Goal: Transaction & Acquisition: Book appointment/travel/reservation

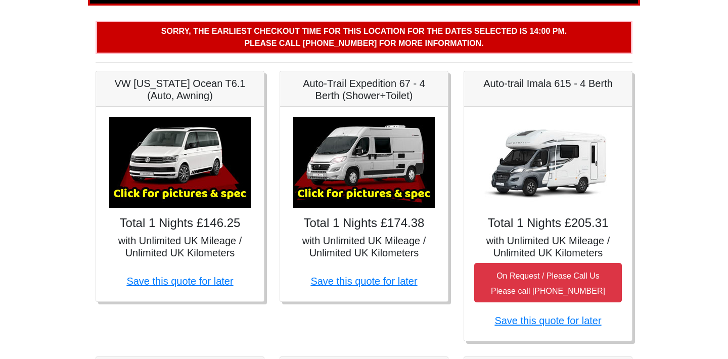
scroll to position [141, 0]
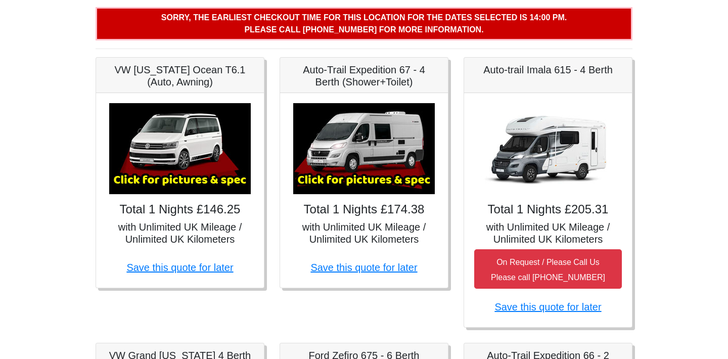
click at [274, 300] on div "Auto-Trail Expedition 67 - 4 Berth (Shower+Toilet) × Auto-trail Tribute 669 Spe…" at bounding box center [364, 192] width 184 height 270
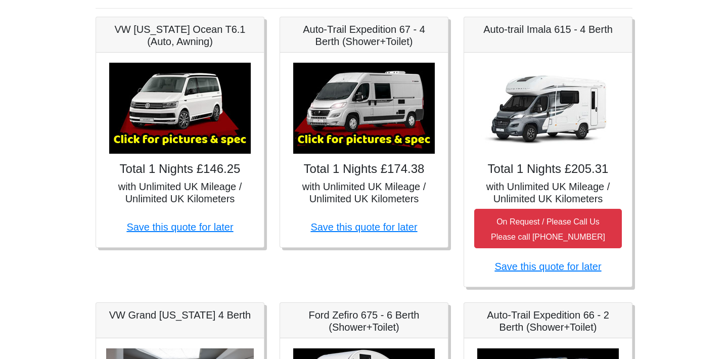
scroll to position [198, 0]
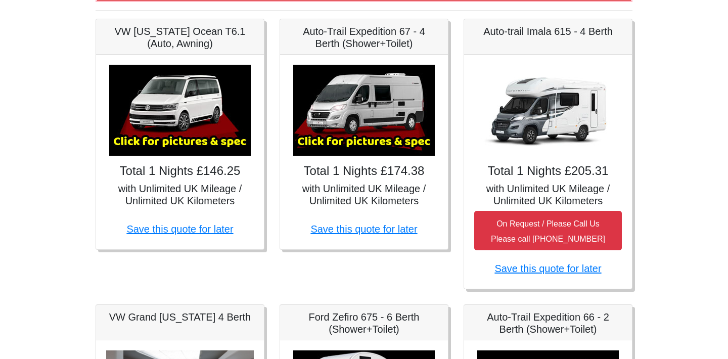
click at [383, 102] on img at bounding box center [364, 110] width 142 height 91
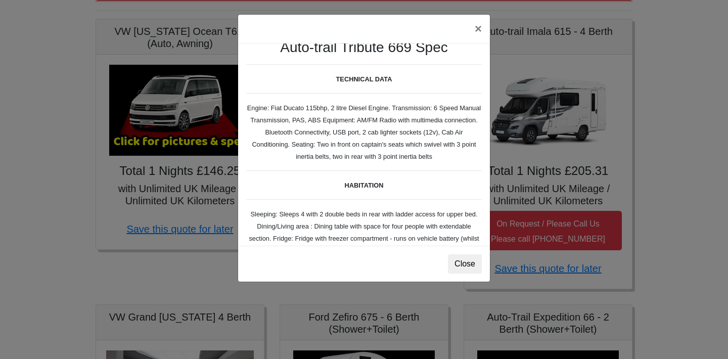
scroll to position [15, 0]
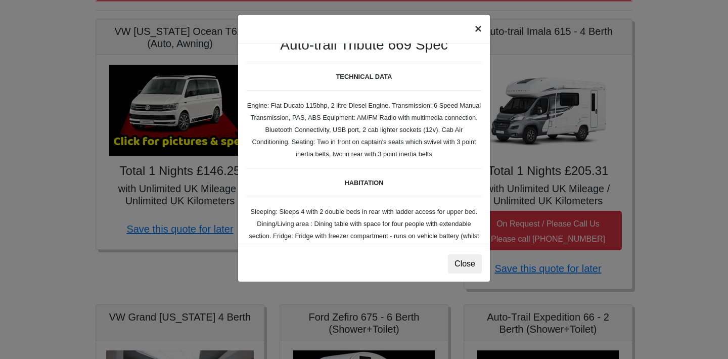
click at [480, 31] on button "×" at bounding box center [478, 29] width 23 height 28
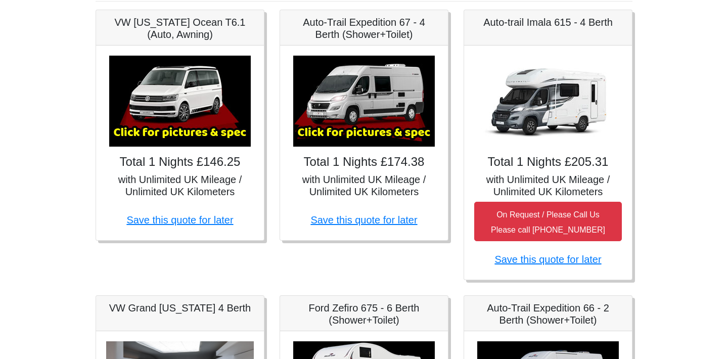
scroll to position [211, 0]
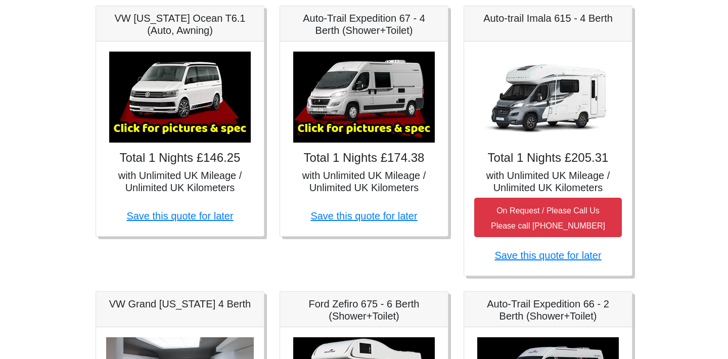
click at [528, 96] on img at bounding box center [548, 97] width 142 height 91
click at [566, 91] on img at bounding box center [548, 97] width 142 height 91
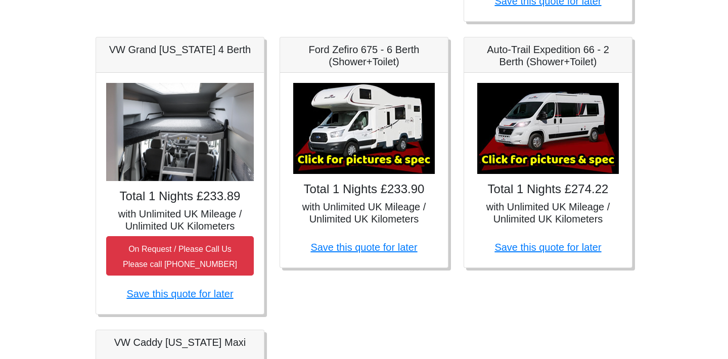
scroll to position [465, 0]
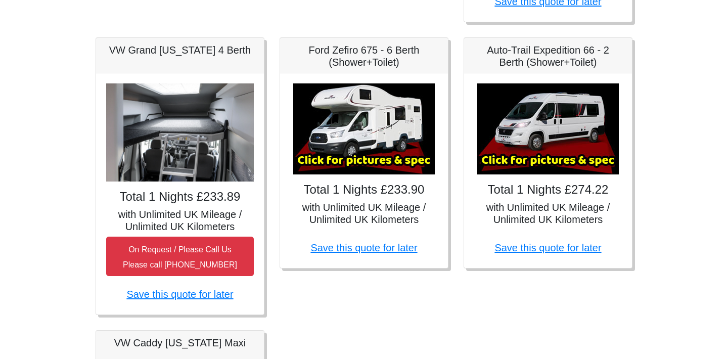
click at [387, 145] on img at bounding box center [364, 128] width 142 height 91
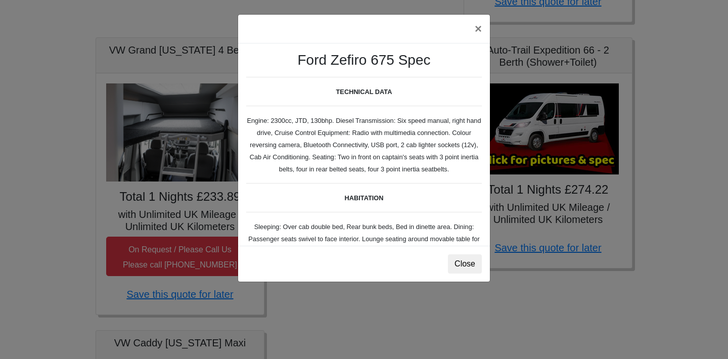
click at [331, 132] on div "Ford Zefiro 675 Spec TECHNICAL DATA Engine: 2300cc, JTD, 130bhp. Diesel Transmi…" at bounding box center [364, 144] width 252 height 202
click at [346, 145] on small "TECHNICAL DATA Engine: 2300cc, JTD, 130bhp. Diesel Transmission: Six speed manu…" at bounding box center [364, 296] width 236 height 439
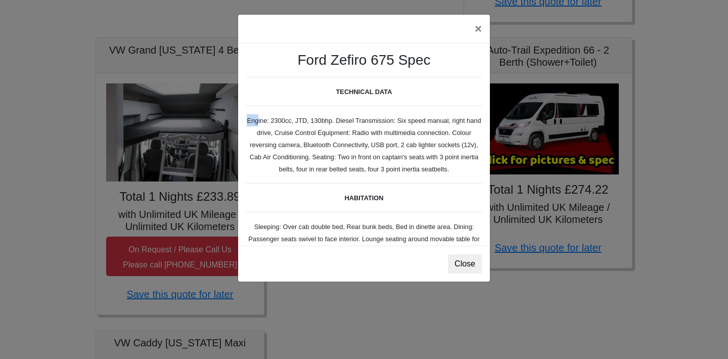
click at [342, 166] on small "TECHNICAL DATA Engine: 2300cc, JTD, 130bhp. Diesel Transmission: Six speed manu…" at bounding box center [364, 296] width 236 height 439
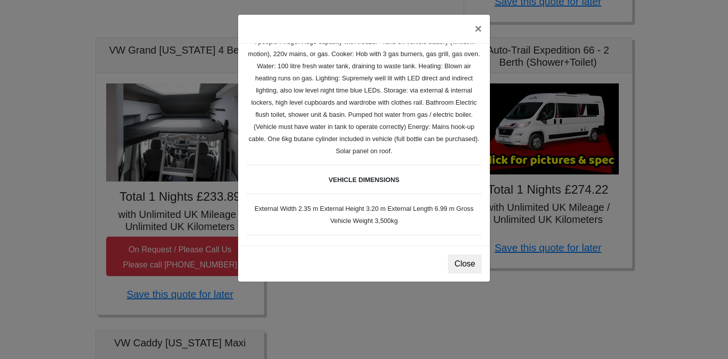
scroll to position [203, 0]
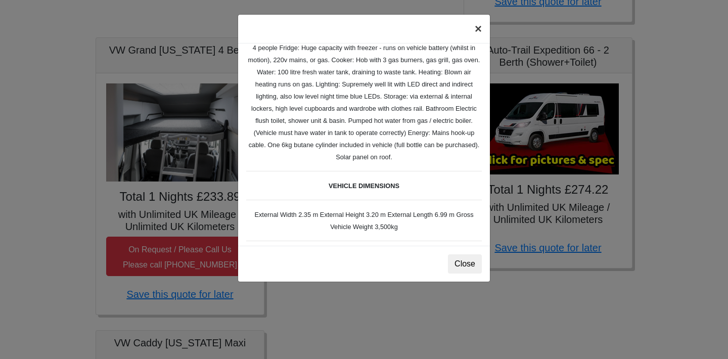
click at [483, 31] on button "×" at bounding box center [478, 29] width 23 height 28
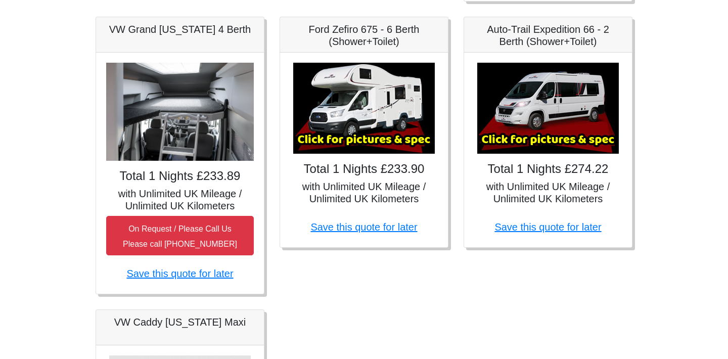
scroll to position [479, 0]
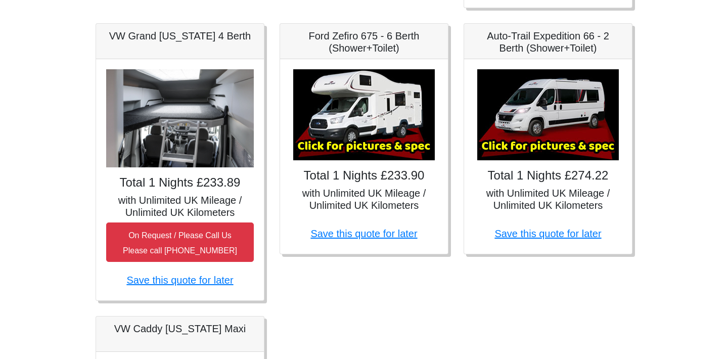
click at [384, 133] on img at bounding box center [364, 114] width 142 height 91
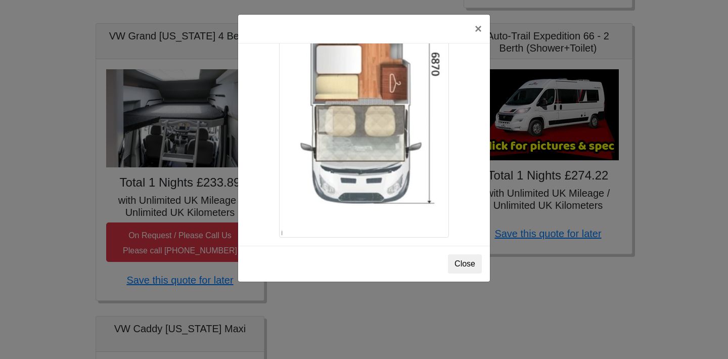
scroll to position [1805, 0]
click at [459, 264] on button "Close" at bounding box center [465, 263] width 34 height 19
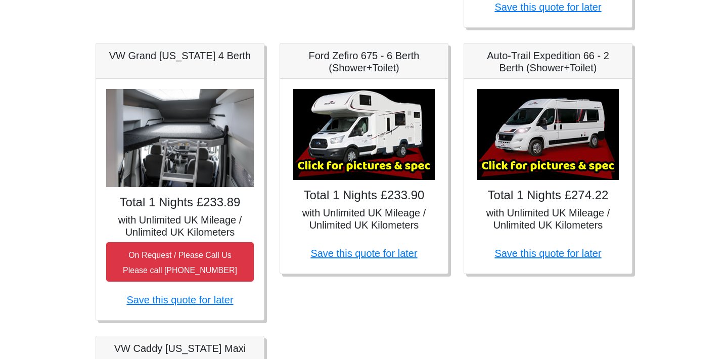
scroll to position [459, 0]
